Goal: Use online tool/utility

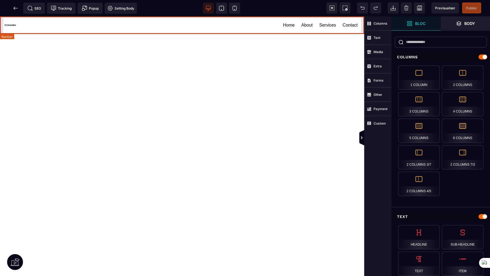
click at [228, 31] on div "Home About Services Contact" at bounding box center [190, 25] width 342 height 13
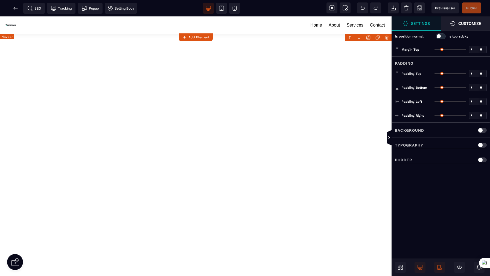
type input "*"
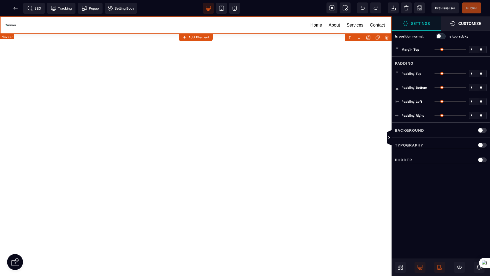
type input "**"
click at [336, 57] on div "Delete ENVOYER LA DEMANDE Home About Services Contact" at bounding box center [196, 145] width 392 height 259
